Goal: Task Accomplishment & Management: Use online tool/utility

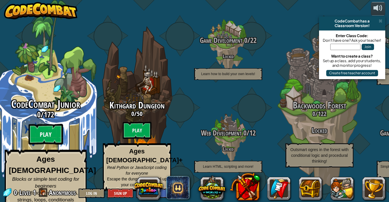
click at [50, 135] on btn "Play" at bounding box center [46, 134] width 35 height 21
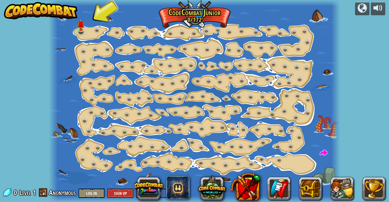
click at [87, 27] on div at bounding box center [195, 101] width 292 height 202
click at [80, 28] on img at bounding box center [81, 22] width 7 height 16
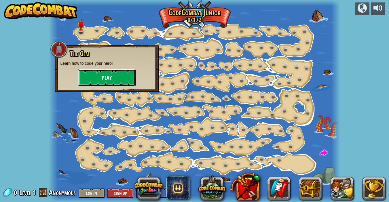
click at [95, 75] on button "Play" at bounding box center [107, 77] width 58 height 17
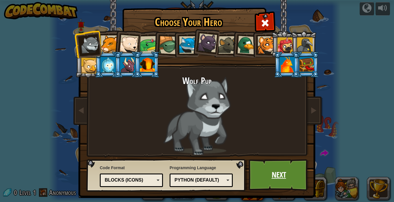
click at [263, 171] on link "Next" at bounding box center [278, 175] width 60 height 32
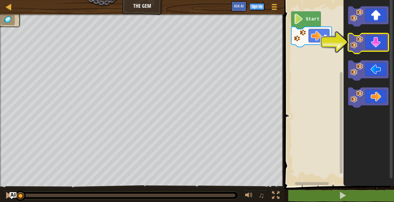
click at [370, 40] on icon "Blockly Workspace" at bounding box center [368, 43] width 40 height 20
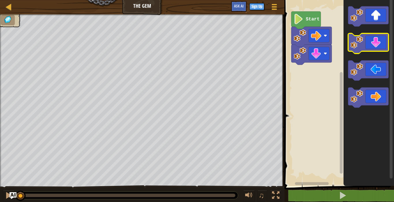
click at [375, 43] on icon "Blockly Workspace" at bounding box center [368, 43] width 40 height 20
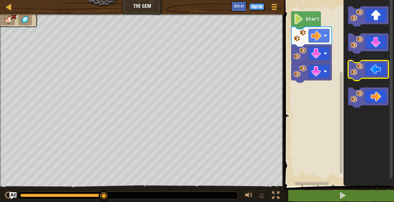
click at [376, 68] on icon "Blockly Workspace" at bounding box center [368, 71] width 40 height 20
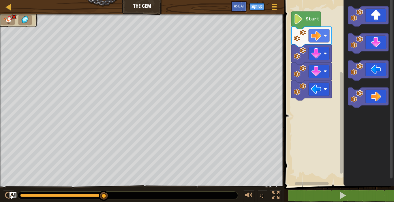
click at [297, 18] on image "Blockly Workspace" at bounding box center [298, 19] width 10 height 10
click at [294, 20] on image "Blockly Workspace" at bounding box center [298, 19] width 10 height 10
click at [301, 20] on image "Blockly Workspace" at bounding box center [298, 19] width 10 height 10
click at [312, 91] on image "Blockly Workspace" at bounding box center [316, 89] width 10 height 10
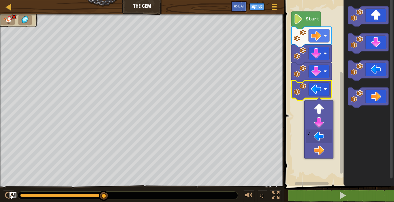
click at [301, 59] on image "Blockly Workspace" at bounding box center [299, 53] width 13 height 13
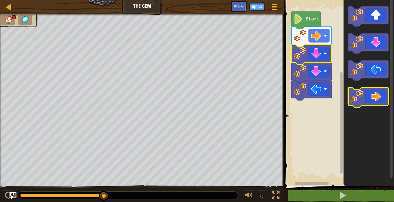
click at [369, 99] on icon "Blockly Workspace" at bounding box center [368, 98] width 40 height 20
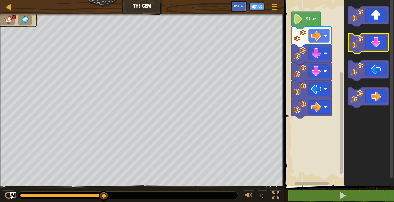
click at [383, 48] on icon "Blockly Workspace" at bounding box center [368, 43] width 40 height 20
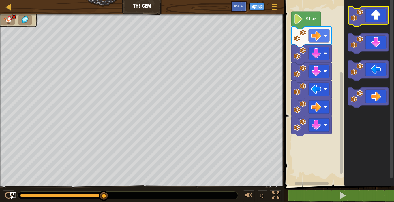
click at [379, 16] on icon "Blockly Workspace" at bounding box center [368, 16] width 40 height 20
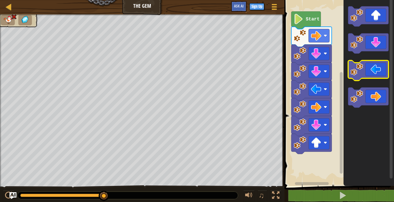
click at [377, 78] on g "Blockly Workspace" at bounding box center [368, 56] width 40 height 101
click at [377, 78] on icon "Blockly Workspace" at bounding box center [368, 71] width 40 height 20
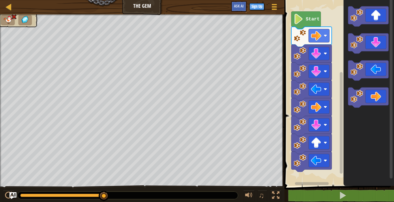
drag, startPoint x: 105, startPoint y: 196, endPoint x: 127, endPoint y: 196, distance: 21.9
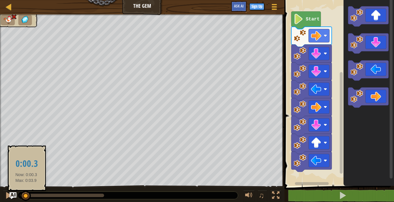
drag, startPoint x: 90, startPoint y: 197, endPoint x: 25, endPoint y: 197, distance: 64.8
click at [26, 197] on div at bounding box center [23, 195] width 6 height 3
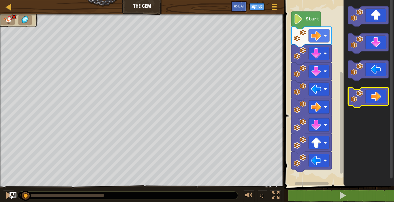
click at [373, 95] on icon "Blockly Workspace" at bounding box center [368, 98] width 40 height 20
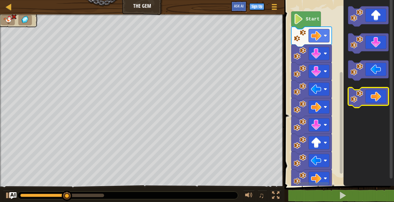
click at [374, 95] on icon "Blockly Workspace" at bounding box center [368, 98] width 40 height 20
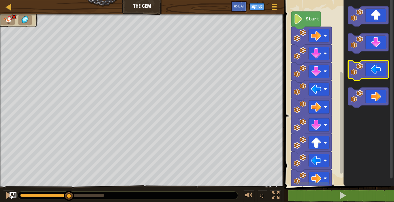
click at [371, 73] on icon "Blockly Workspace" at bounding box center [368, 71] width 40 height 20
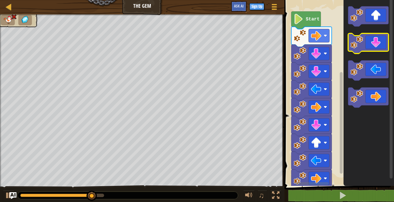
click at [375, 42] on icon "Blockly Workspace" at bounding box center [368, 43] width 40 height 20
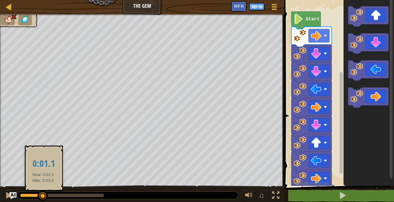
drag, startPoint x: 101, startPoint y: 195, endPoint x: 15, endPoint y: 201, distance: 85.8
click at [39, 201] on div at bounding box center [42, 196] width 10 height 10
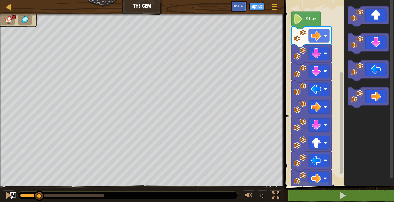
click at [14, 201] on div "♫" at bounding box center [142, 194] width 284 height 17
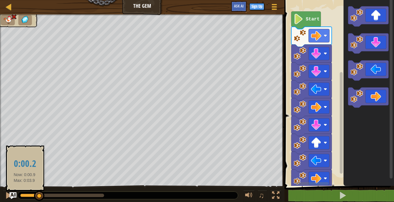
click at [24, 194] on div at bounding box center [128, 195] width 220 height 7
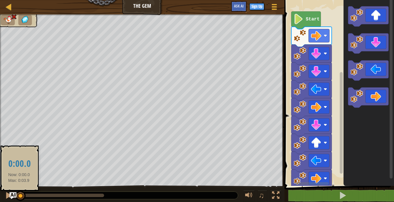
drag, startPoint x: 25, startPoint y: 195, endPoint x: 19, endPoint y: 195, distance: 5.8
click at [20, 195] on div at bounding box center [20, 195] width 1 height 3
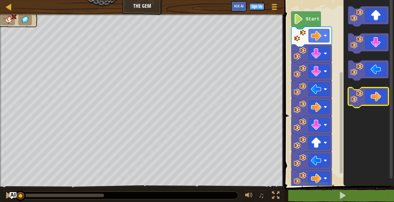
click at [373, 93] on icon "Blockly Workspace" at bounding box center [368, 98] width 40 height 20
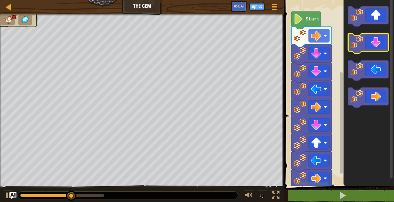
click at [374, 49] on icon "Blockly Workspace" at bounding box center [368, 43] width 40 height 20
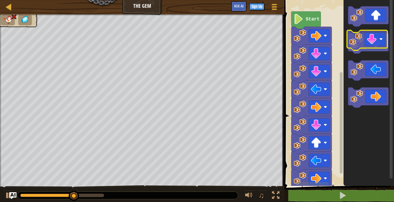
click at [373, 46] on icon "Blockly Workspace" at bounding box center [368, 43] width 40 height 20
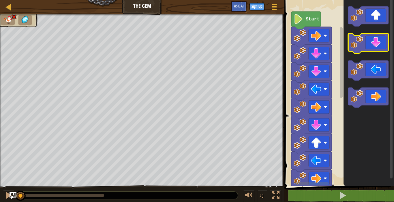
click at [373, 46] on icon "Blockly Workspace" at bounding box center [368, 43] width 40 height 20
click at [372, 45] on icon "Blockly Workspace" at bounding box center [368, 43] width 40 height 20
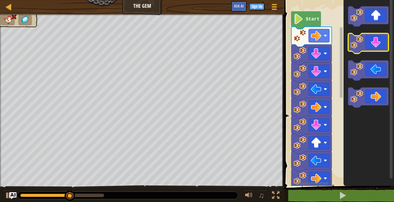
click at [381, 46] on icon "Blockly Workspace" at bounding box center [368, 43] width 40 height 20
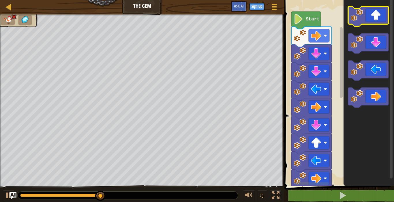
click at [376, 14] on icon "Blockly Workspace" at bounding box center [368, 16] width 40 height 20
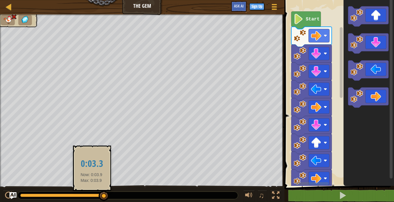
drag, startPoint x: 91, startPoint y: 196, endPoint x: 88, endPoint y: 196, distance: 3.2
click at [88, 196] on div at bounding box center [62, 195] width 84 height 3
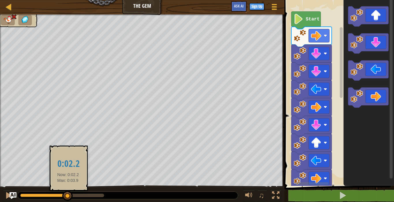
drag, startPoint x: 78, startPoint y: 196, endPoint x: 60, endPoint y: 197, distance: 17.9
click at [62, 197] on div at bounding box center [67, 196] width 10 height 10
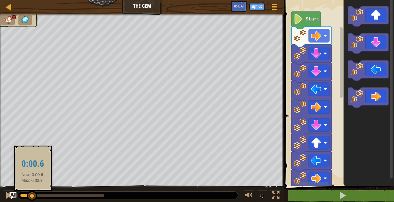
drag, startPoint x: 55, startPoint y: 197, endPoint x: 28, endPoint y: 197, distance: 26.8
click at [28, 197] on div at bounding box center [32, 196] width 10 height 10
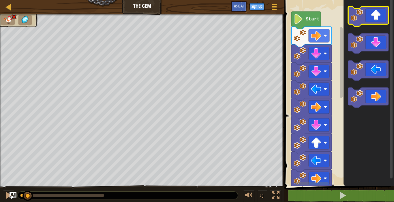
click at [371, 14] on icon "Blockly Workspace" at bounding box center [368, 16] width 40 height 20
click at [372, 15] on icon "Blockly Workspace" at bounding box center [368, 16] width 40 height 20
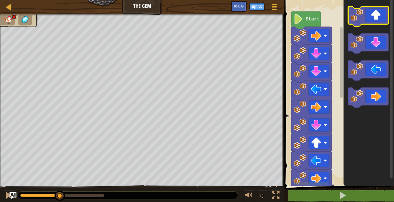
click at [372, 15] on icon "Blockly Workspace" at bounding box center [368, 16] width 40 height 20
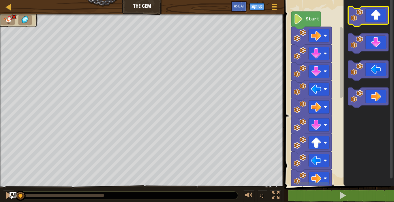
click at [372, 15] on icon "Blockly Workspace" at bounding box center [368, 16] width 40 height 20
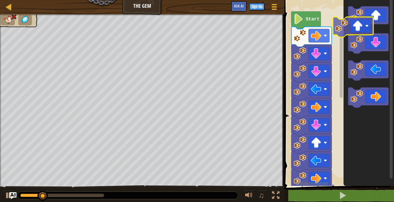
click at [349, 30] on icon "Blockly Workspace" at bounding box center [368, 91] width 50 height 189
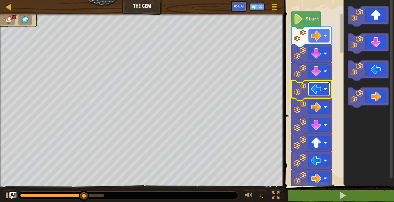
click at [312, 90] on image "Blockly Workspace" at bounding box center [316, 89] width 10 height 10
